Goal: Check status: Check status

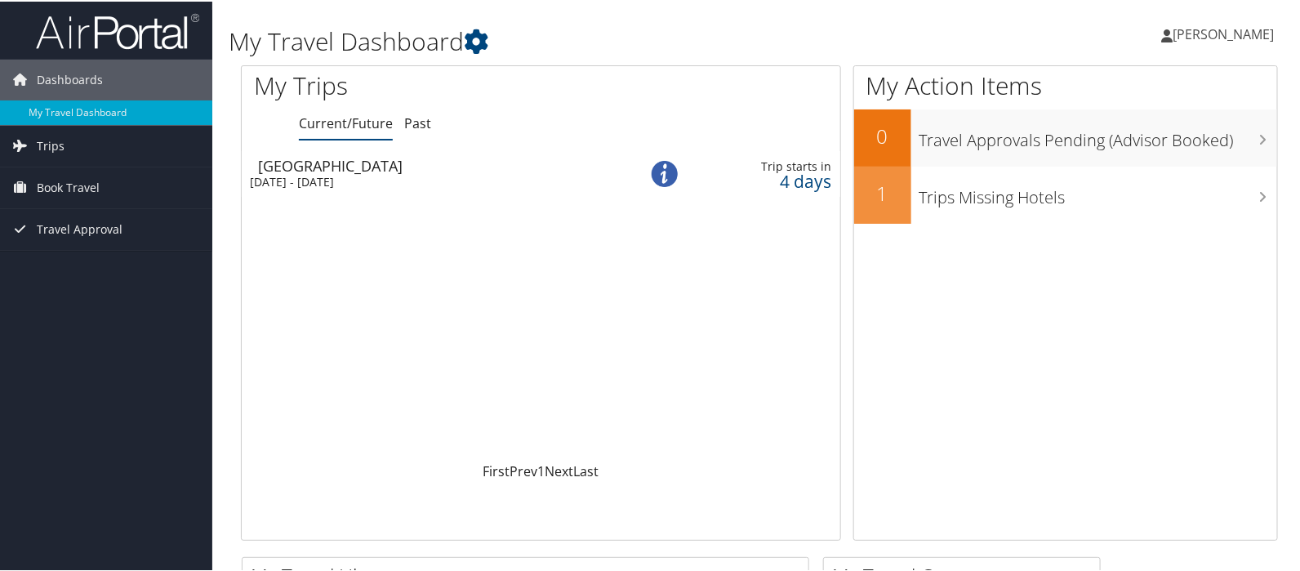
click at [335, 173] on div "[DATE] - [DATE]" at bounding box center [429, 180] width 358 height 15
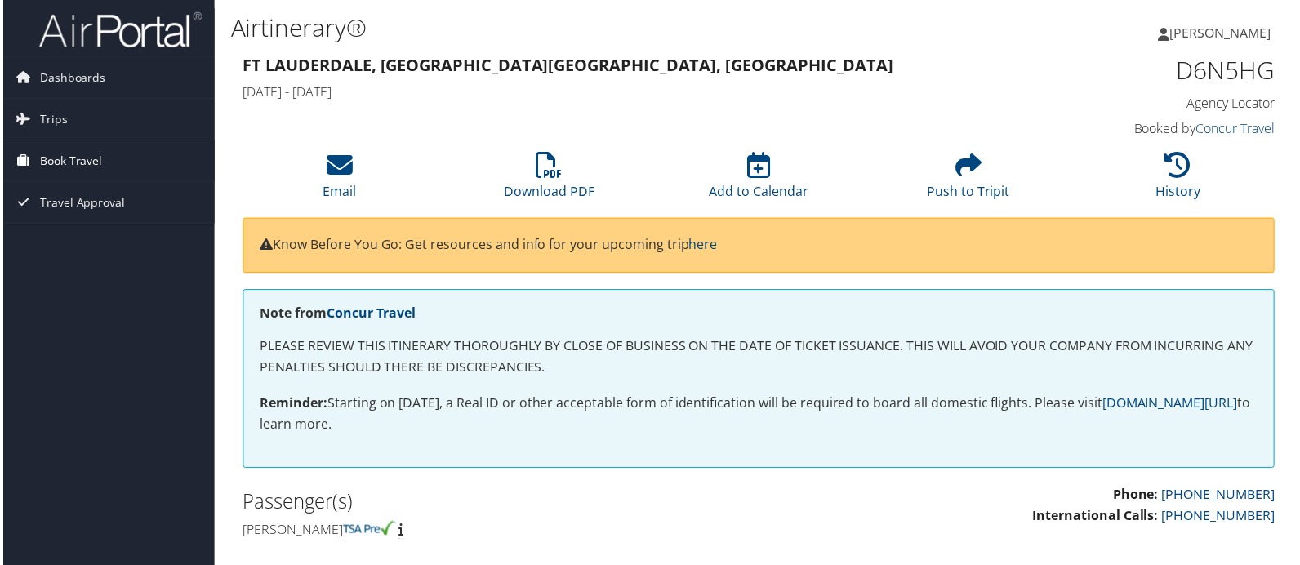
click at [72, 157] on span "Book Travel" at bounding box center [68, 161] width 63 height 41
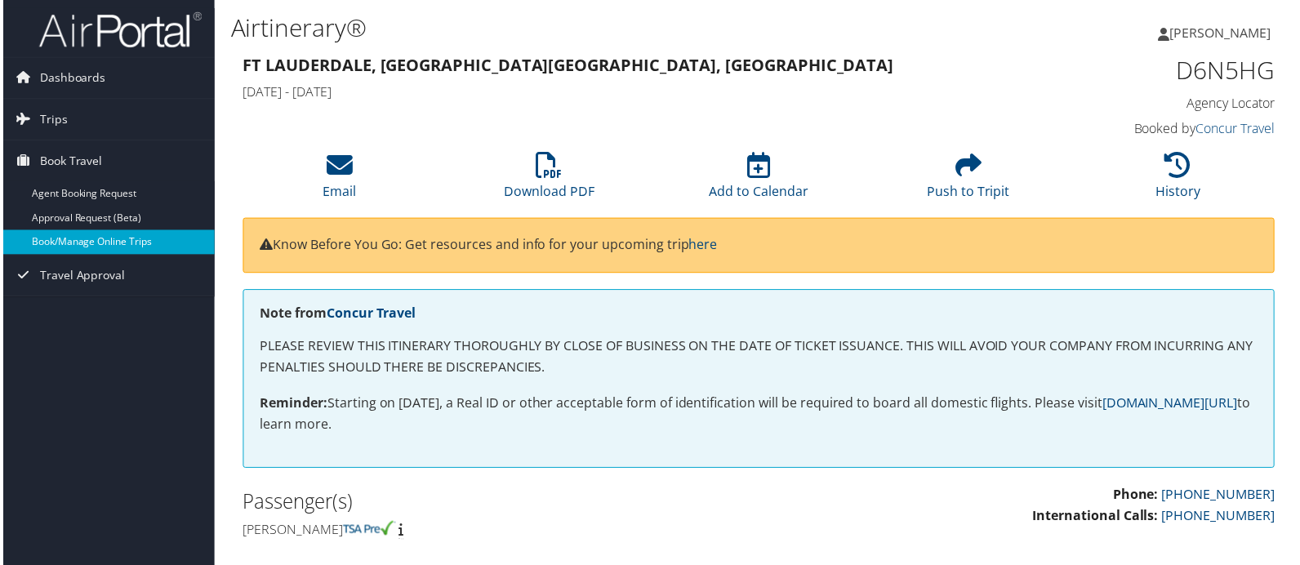
click at [88, 242] on link "Book/Manage Online Trips" at bounding box center [106, 243] width 212 height 24
